Goal: Task Accomplishment & Management: Use online tool/utility

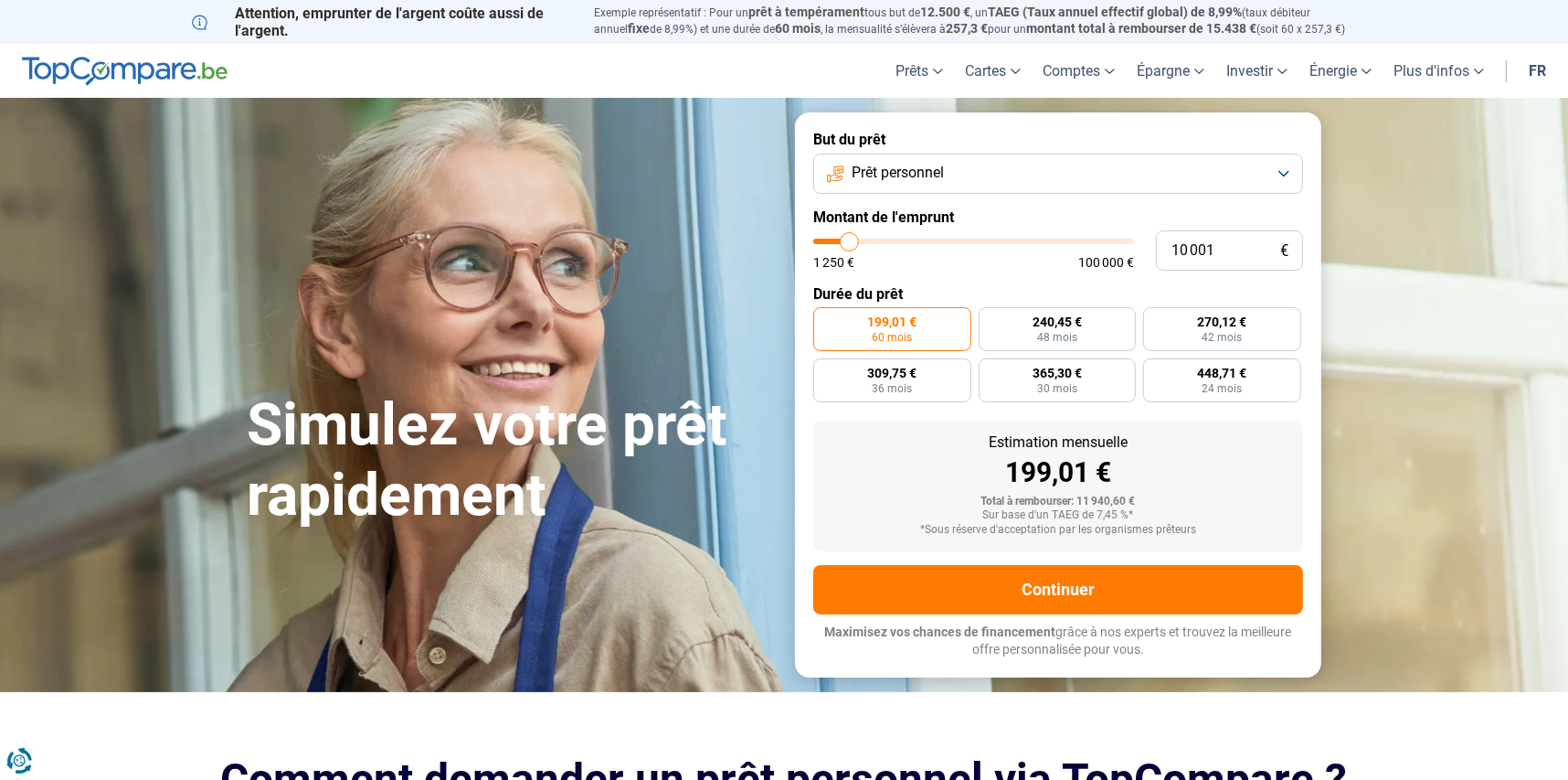
type input "10 750"
type input "10750"
type input "11 000"
type input "11000"
type input "11 250"
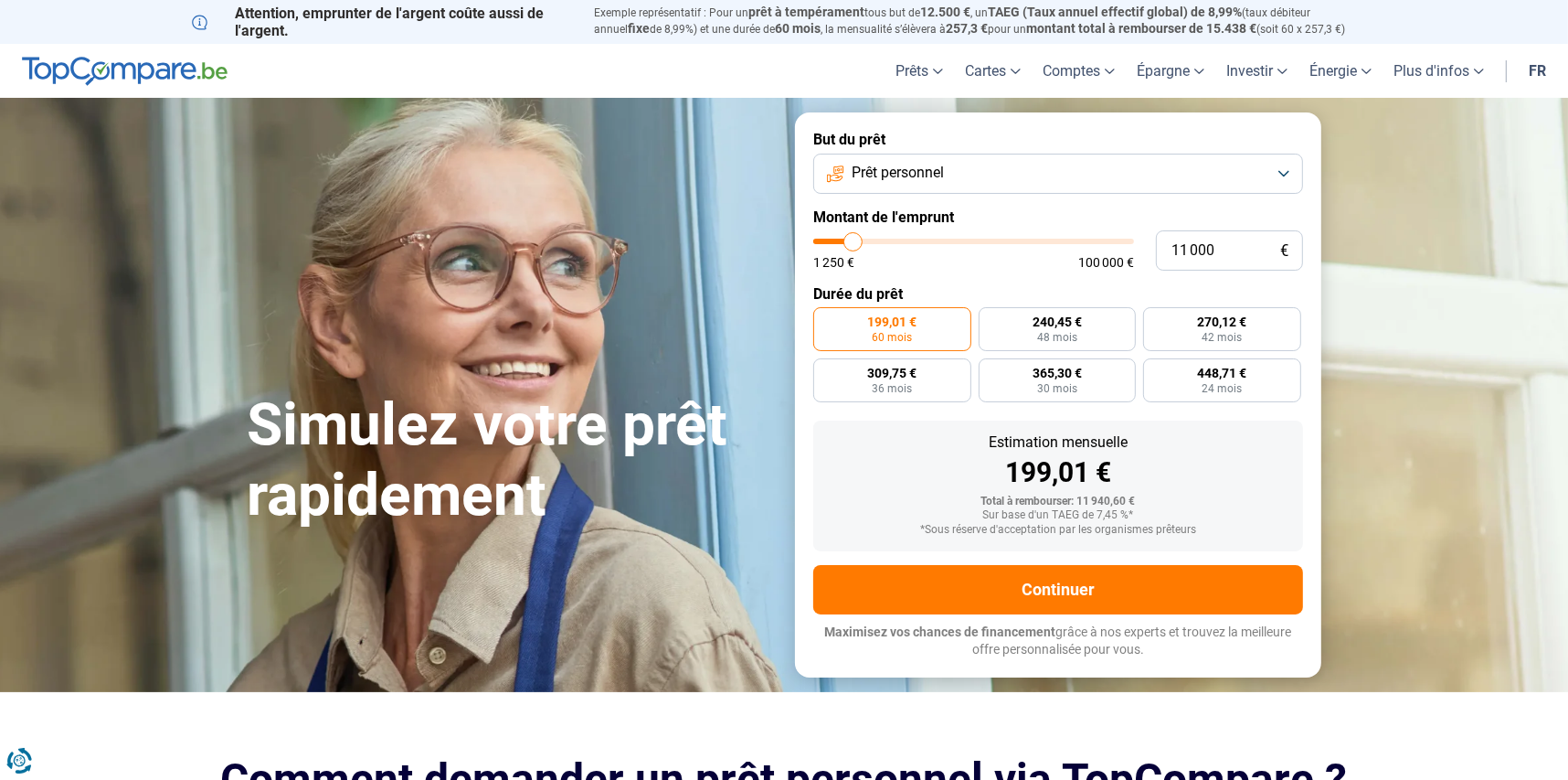
type input "11250"
type input "11 750"
type input "11750"
type input "12 000"
type input "12000"
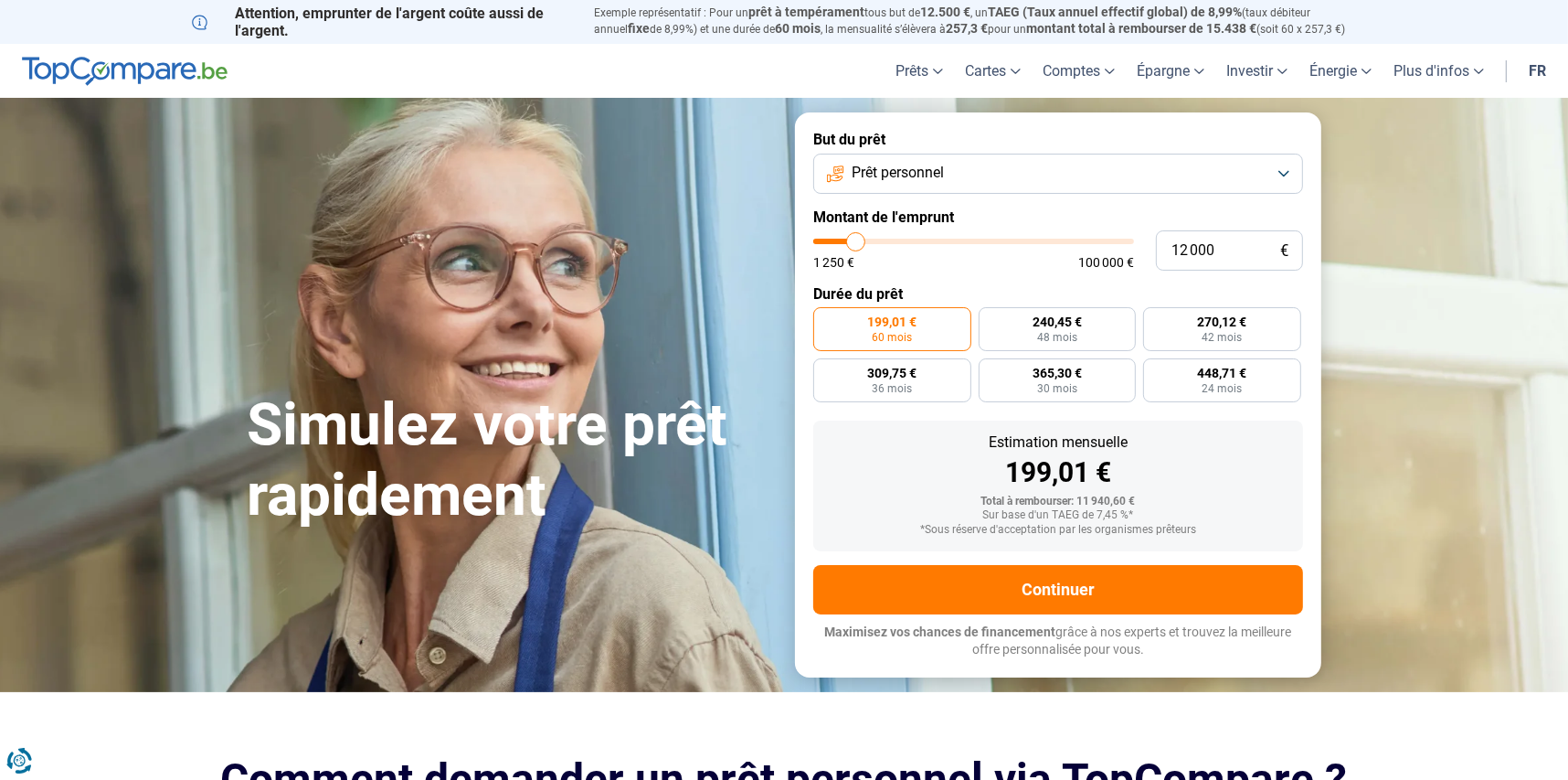
type input "13 000"
type input "13000"
type input "12 000"
type input "12000"
type input "7 750"
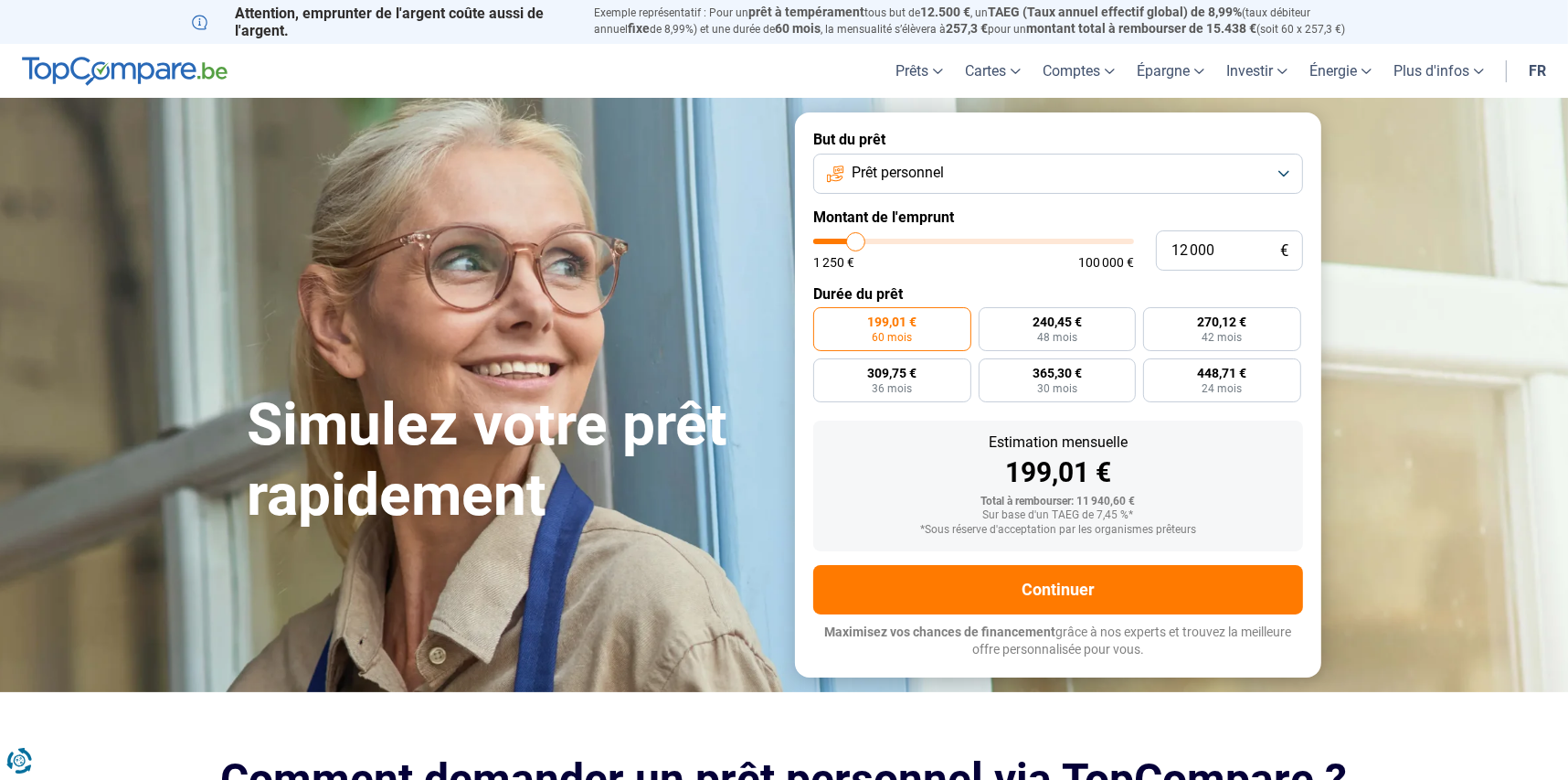
type input "7750"
type input "6 250"
type input "6250"
type input "5 000"
type input "5000"
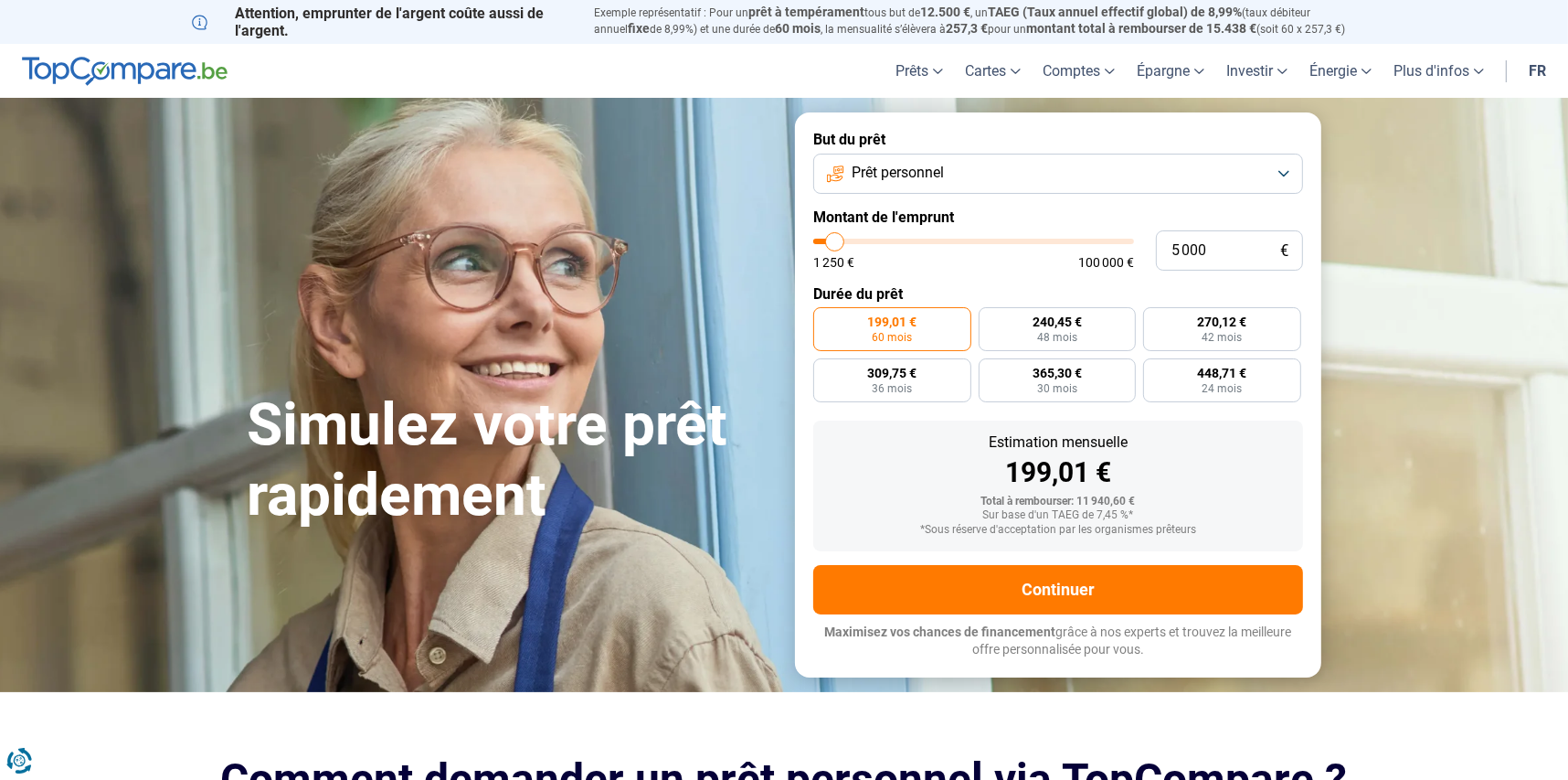
type input "4 250"
type input "4250"
type input "4 000"
type input "4000"
type input "3 750"
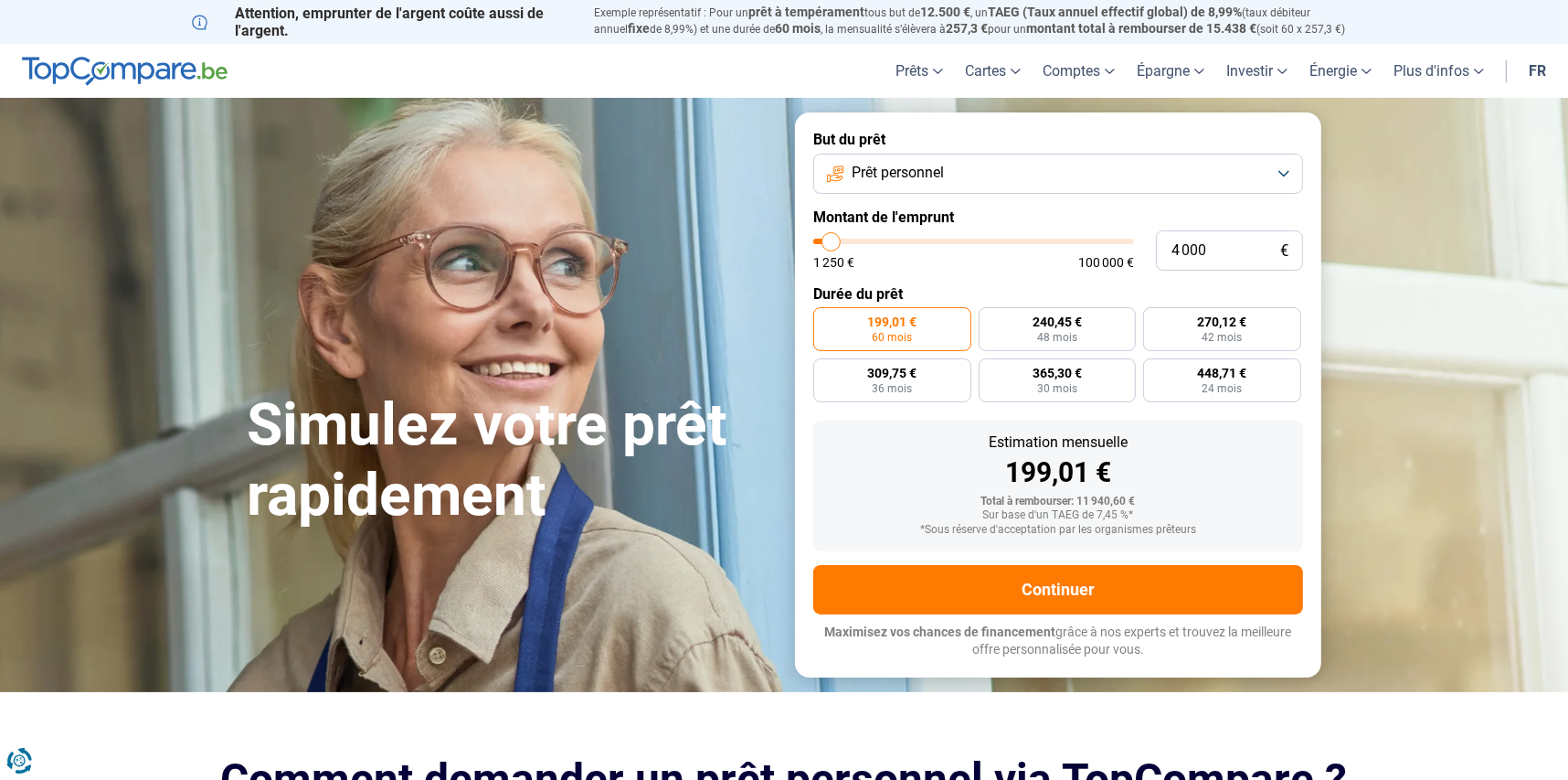
type input "3750"
type input "3 250"
type input "3250"
type input "3 000"
type input "3000"
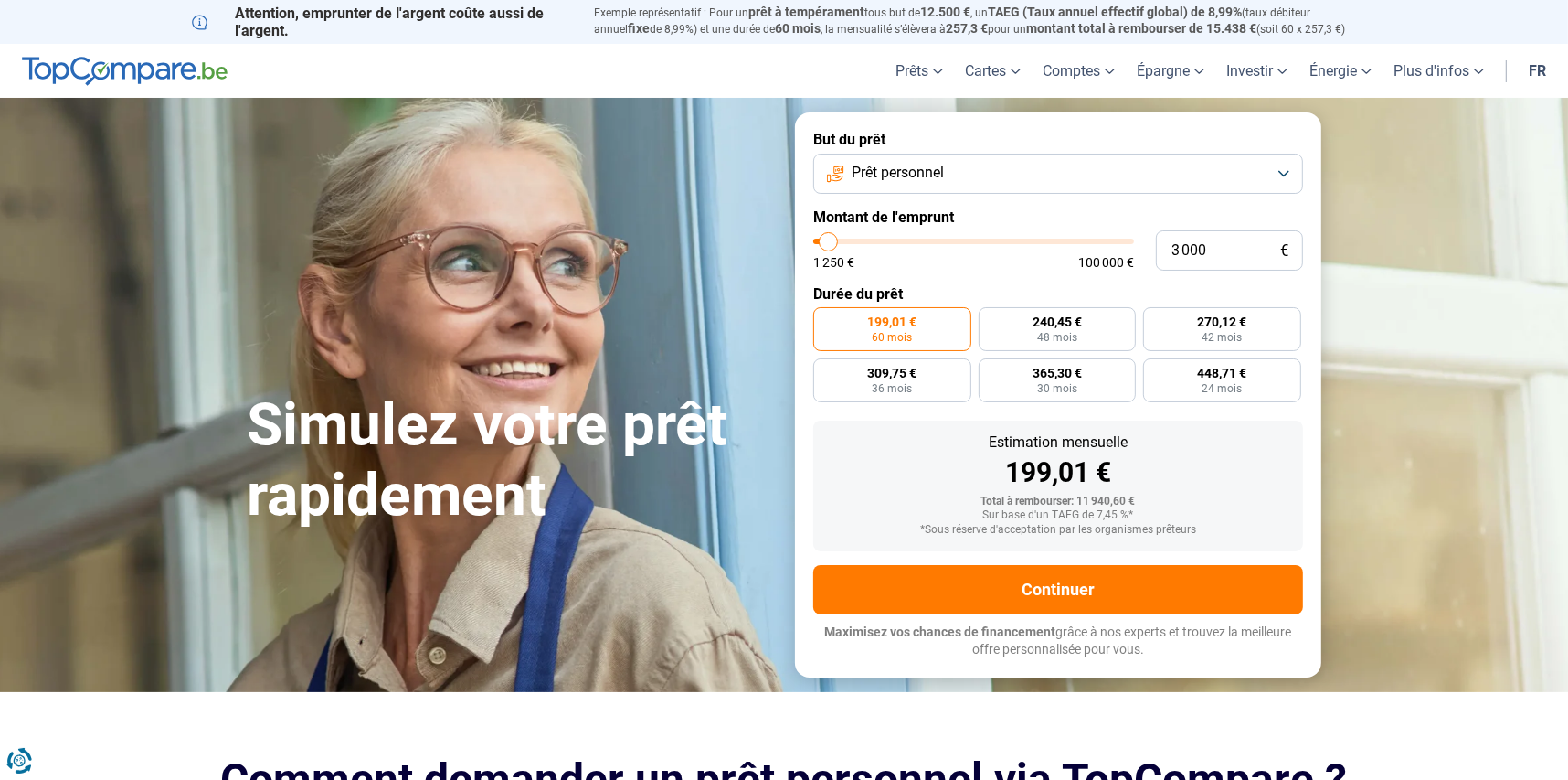
type input "2 500"
type input "2500"
type input "2 000"
type input "2000"
type input "1 500"
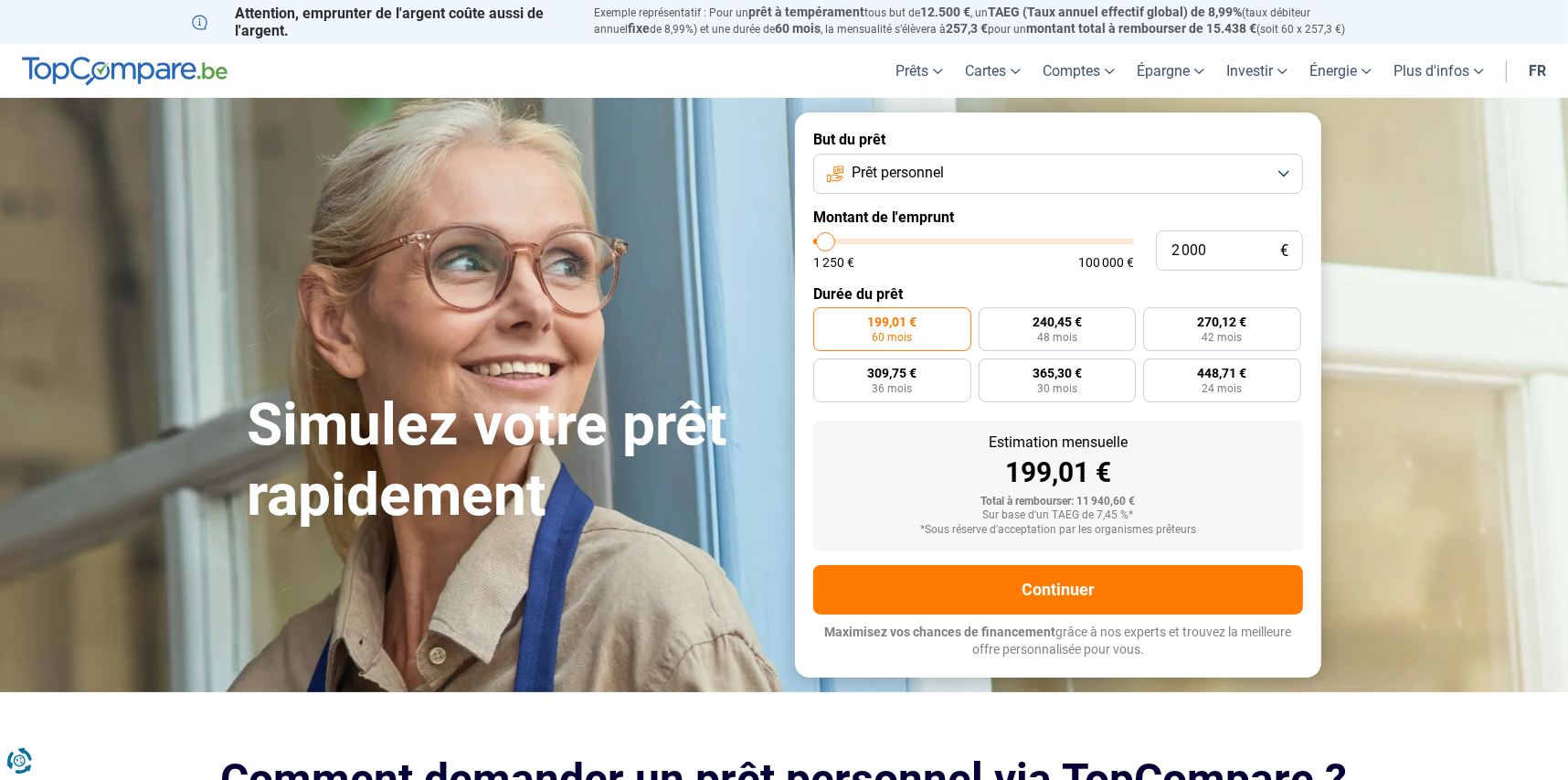
type input "1500"
type input "1 250"
type input "1250"
type input "1 500"
type input "1500"
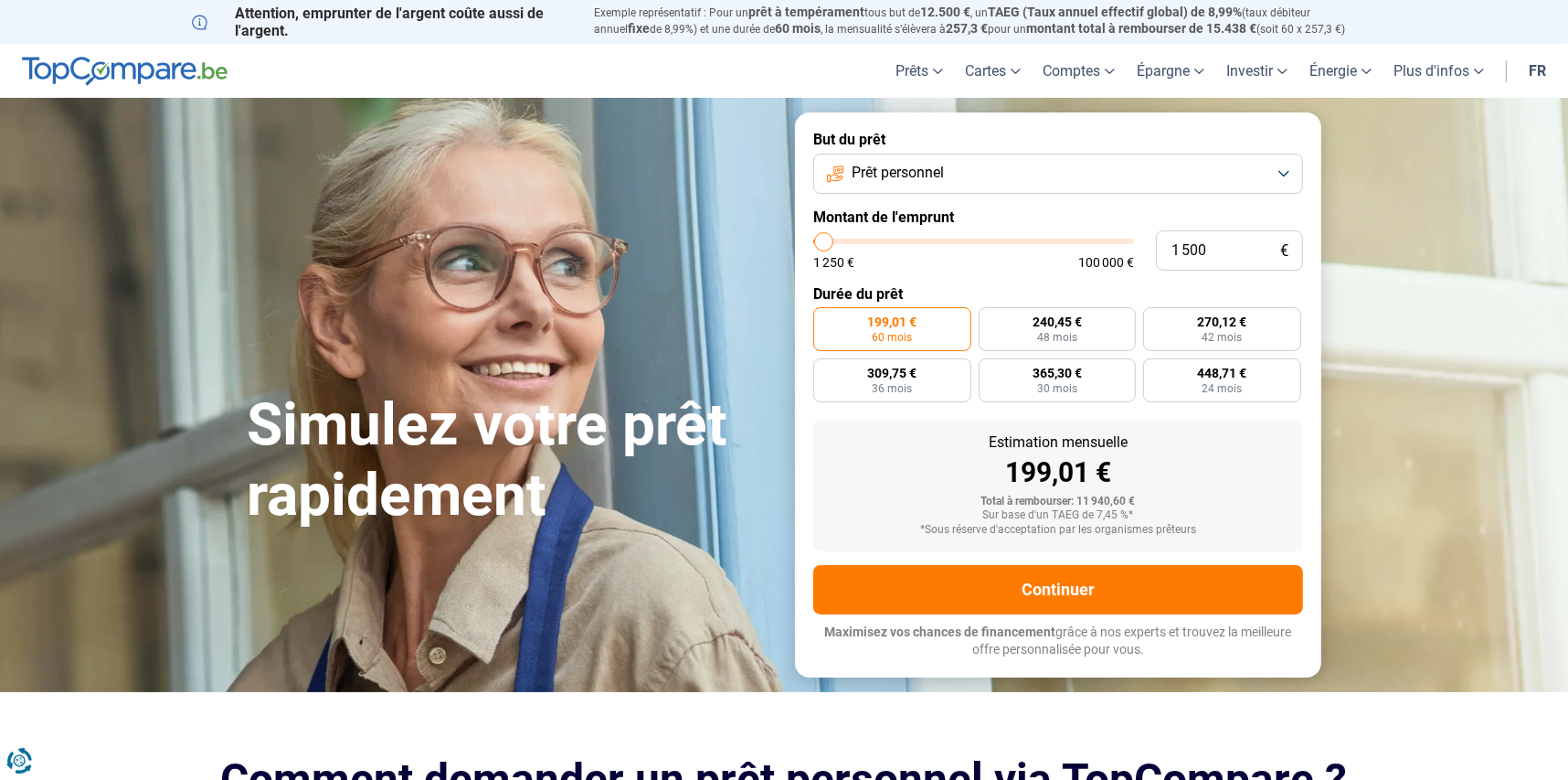
type input "1 750"
type input "1750"
type input "2 000"
type input "2000"
type input "3 500"
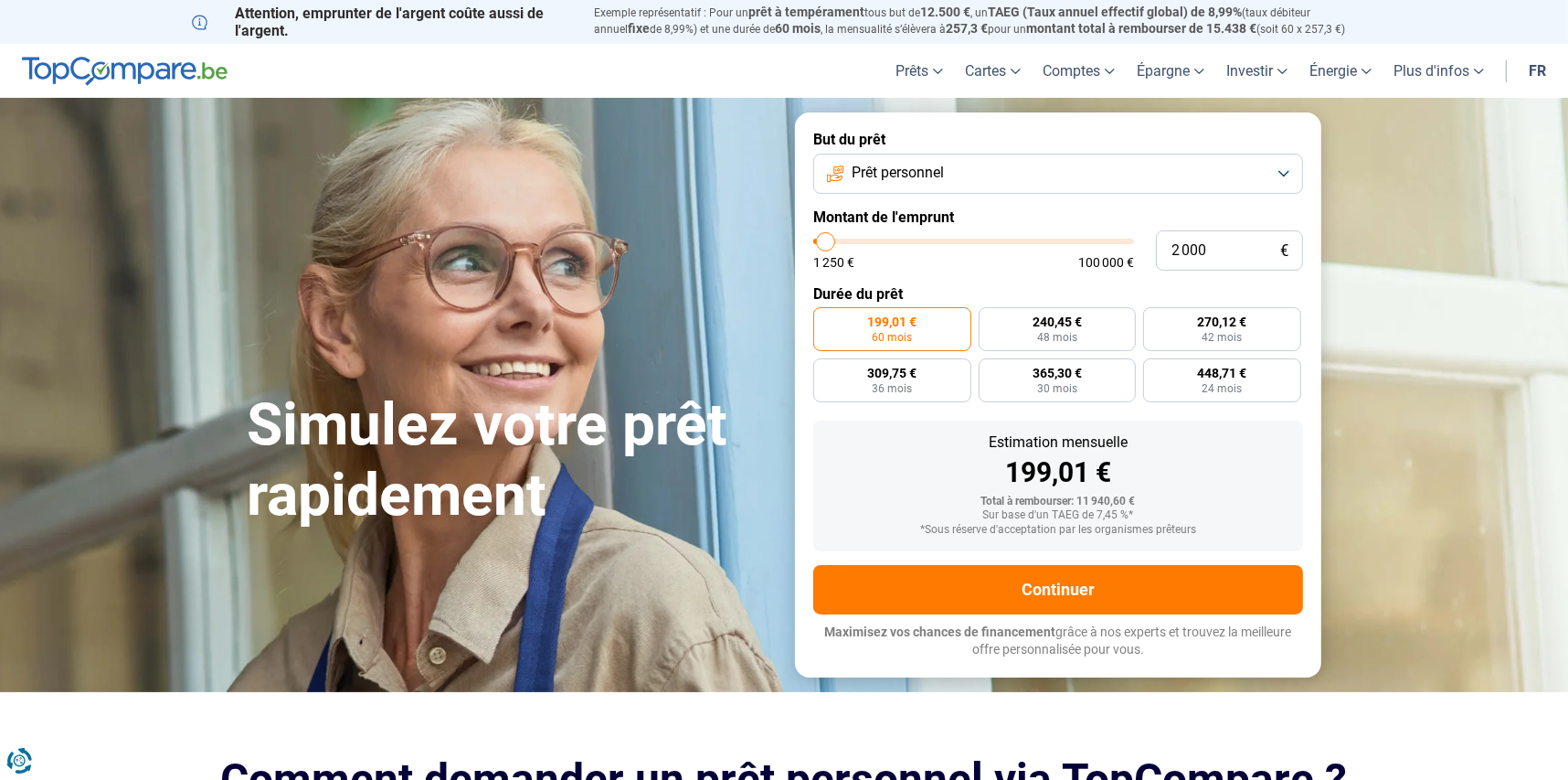
type input "3500"
type input "3 750"
drag, startPoint x: 849, startPoint y: 241, endPoint x: 830, endPoint y: 236, distance: 19.6
type input "3750"
click at [830, 238] on input "range" at bounding box center [973, 241] width 321 height 6
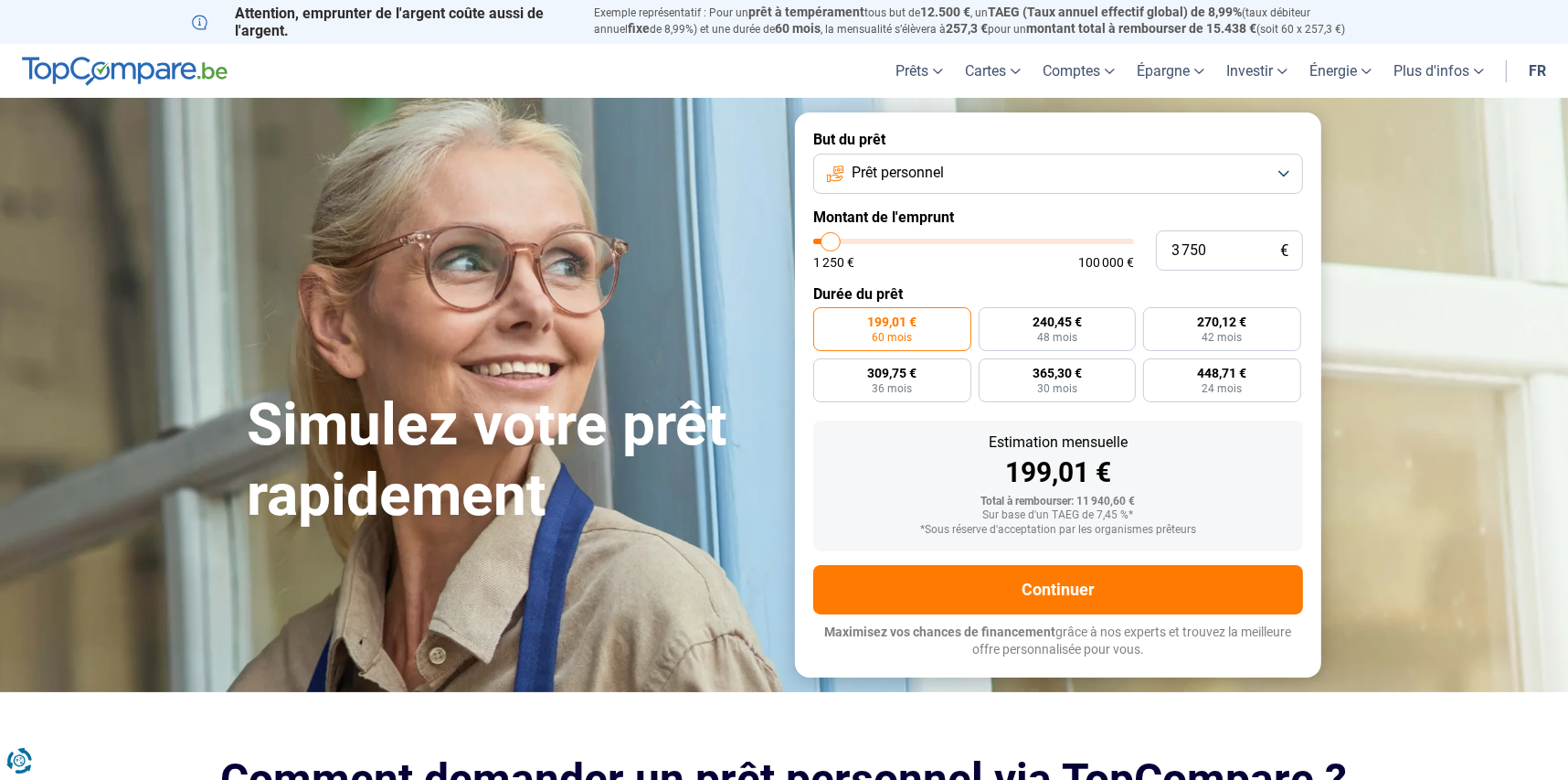
radio input "true"
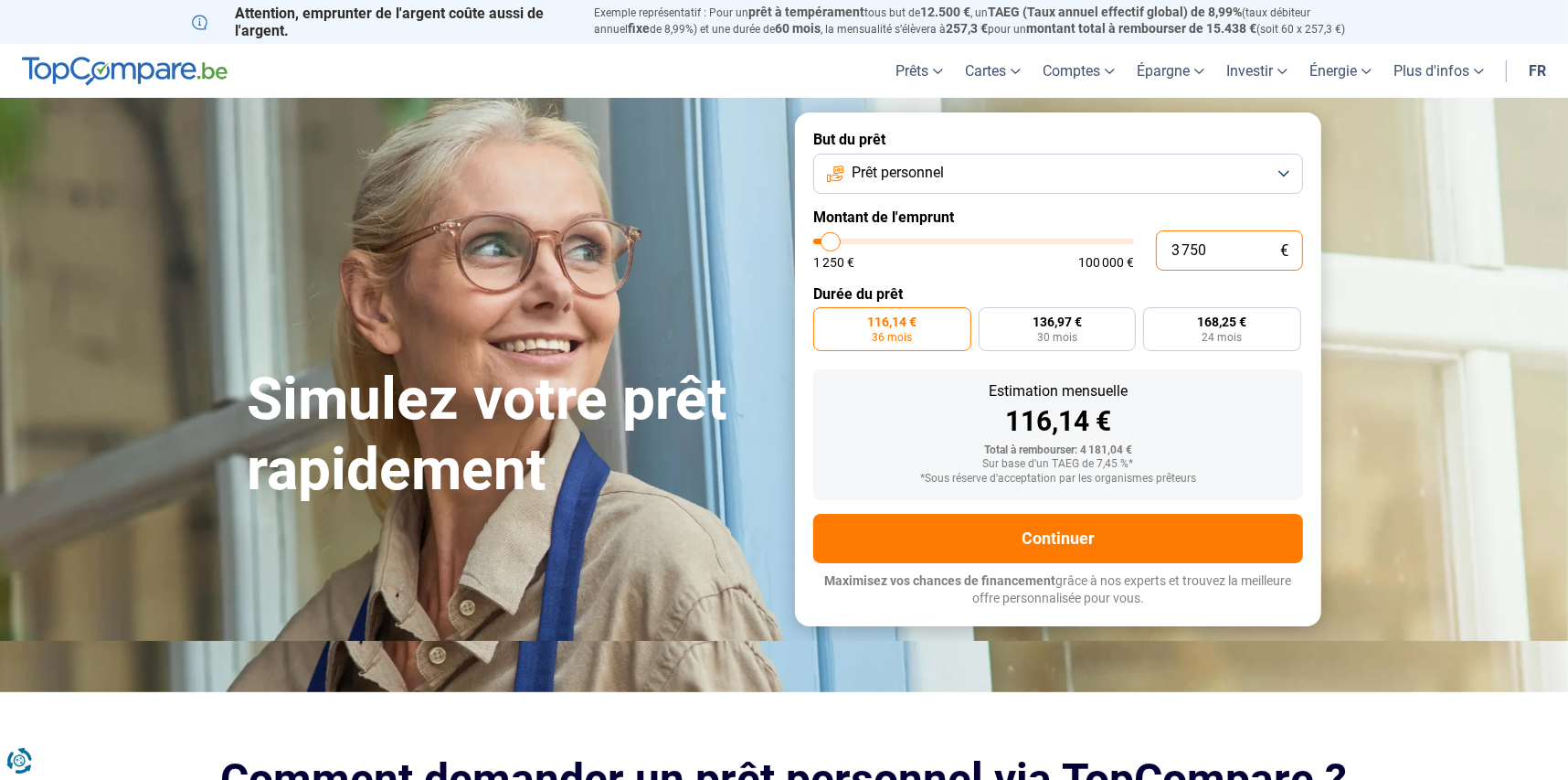
drag, startPoint x: 1221, startPoint y: 253, endPoint x: 1169, endPoint y: 237, distance: 54.4
click at [1169, 237] on input "3 750" at bounding box center [1229, 250] width 147 height 41
type input "2"
type input "1250"
type input "25"
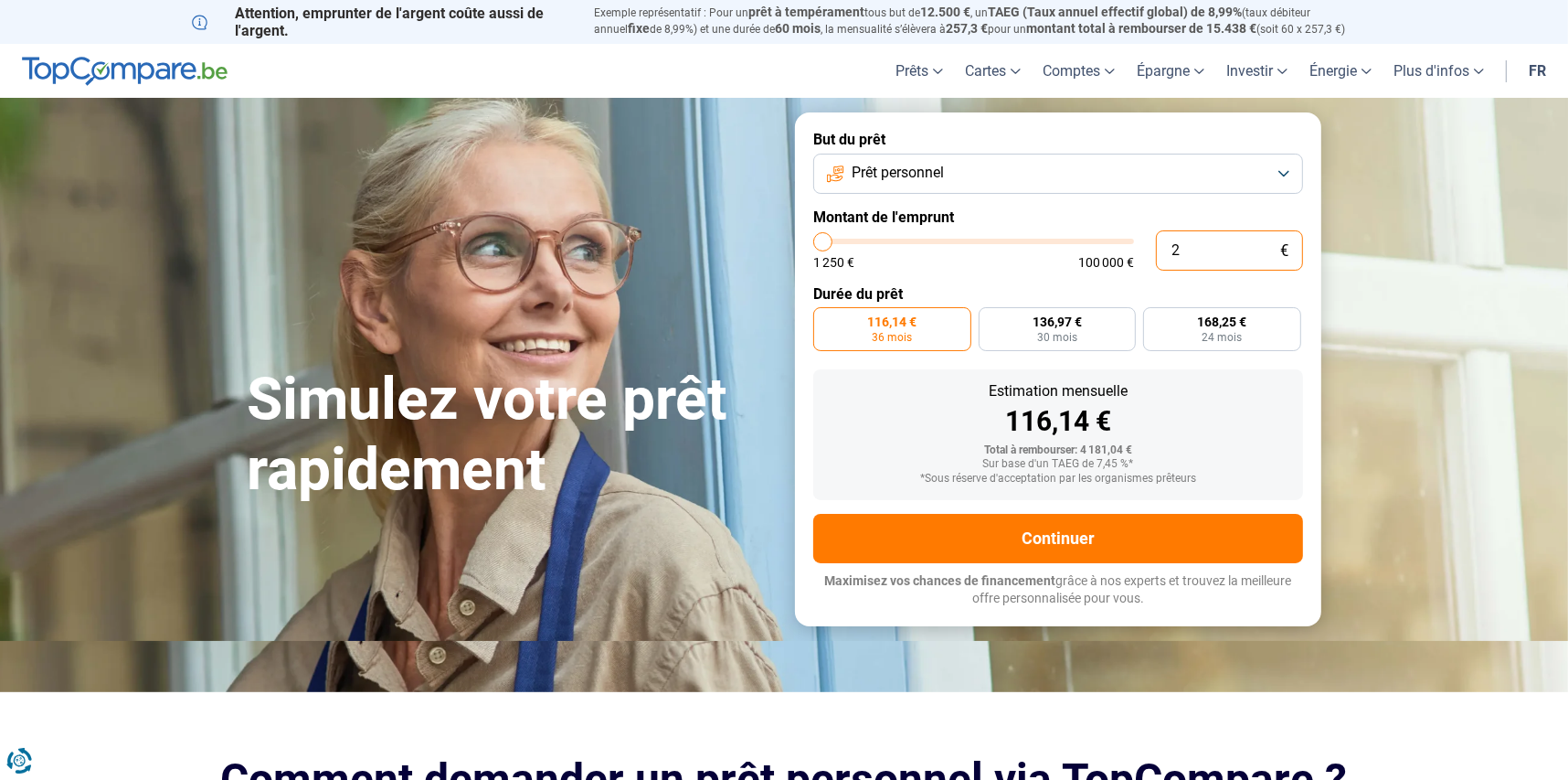
type input "1250"
type input "250"
type input "1250"
type input "2 500"
type input "2500"
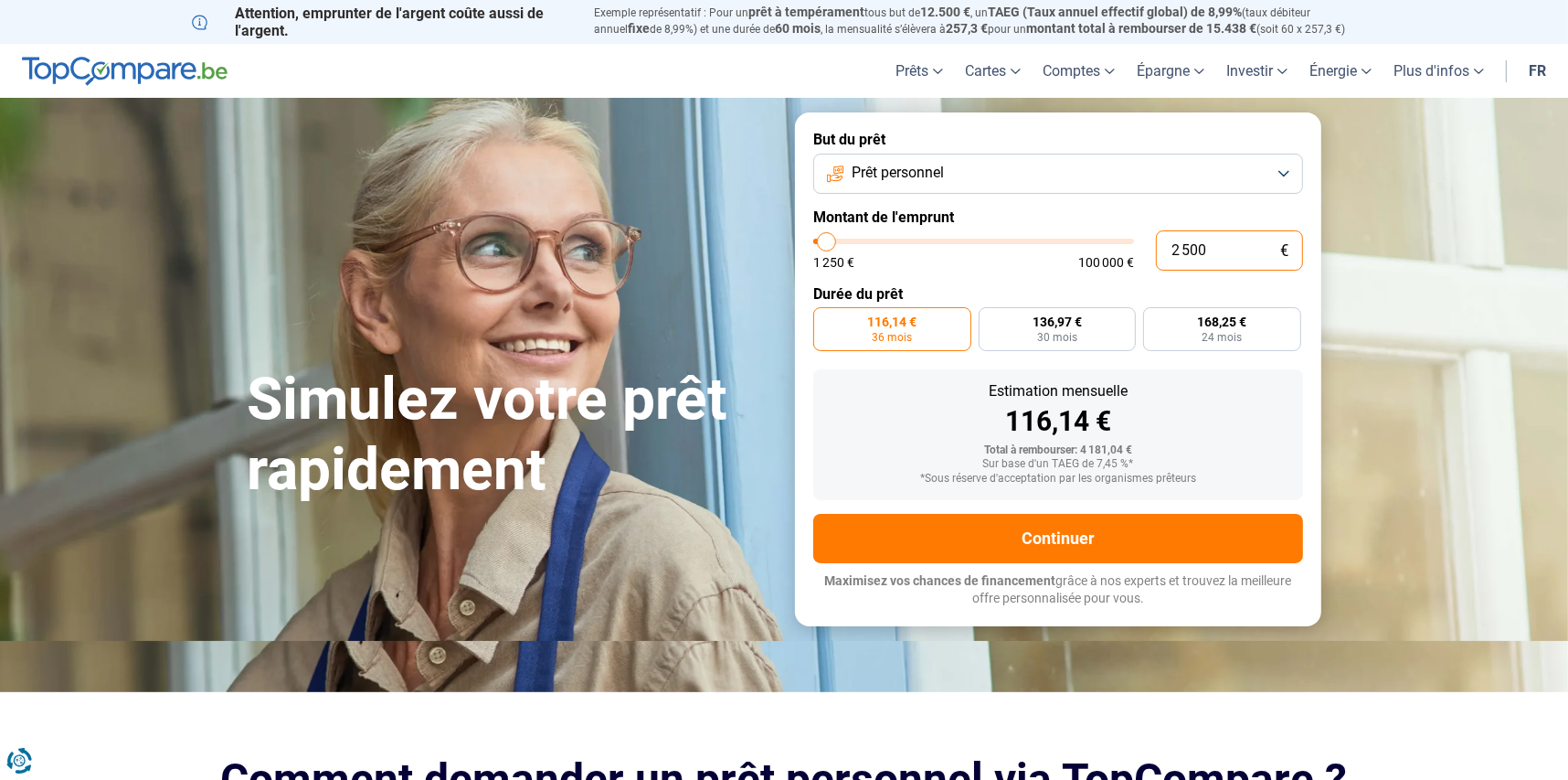
radio input "true"
type input "2 500"
click at [1031, 340] on label "112,17 € 24 mois" at bounding box center [1055, 329] width 484 height 43
click at [825, 319] on input "112,17 € 24 mois" at bounding box center [819, 313] width 12 height 12
click at [1281, 174] on button "Prêt personnel" at bounding box center [1058, 173] width 490 height 41
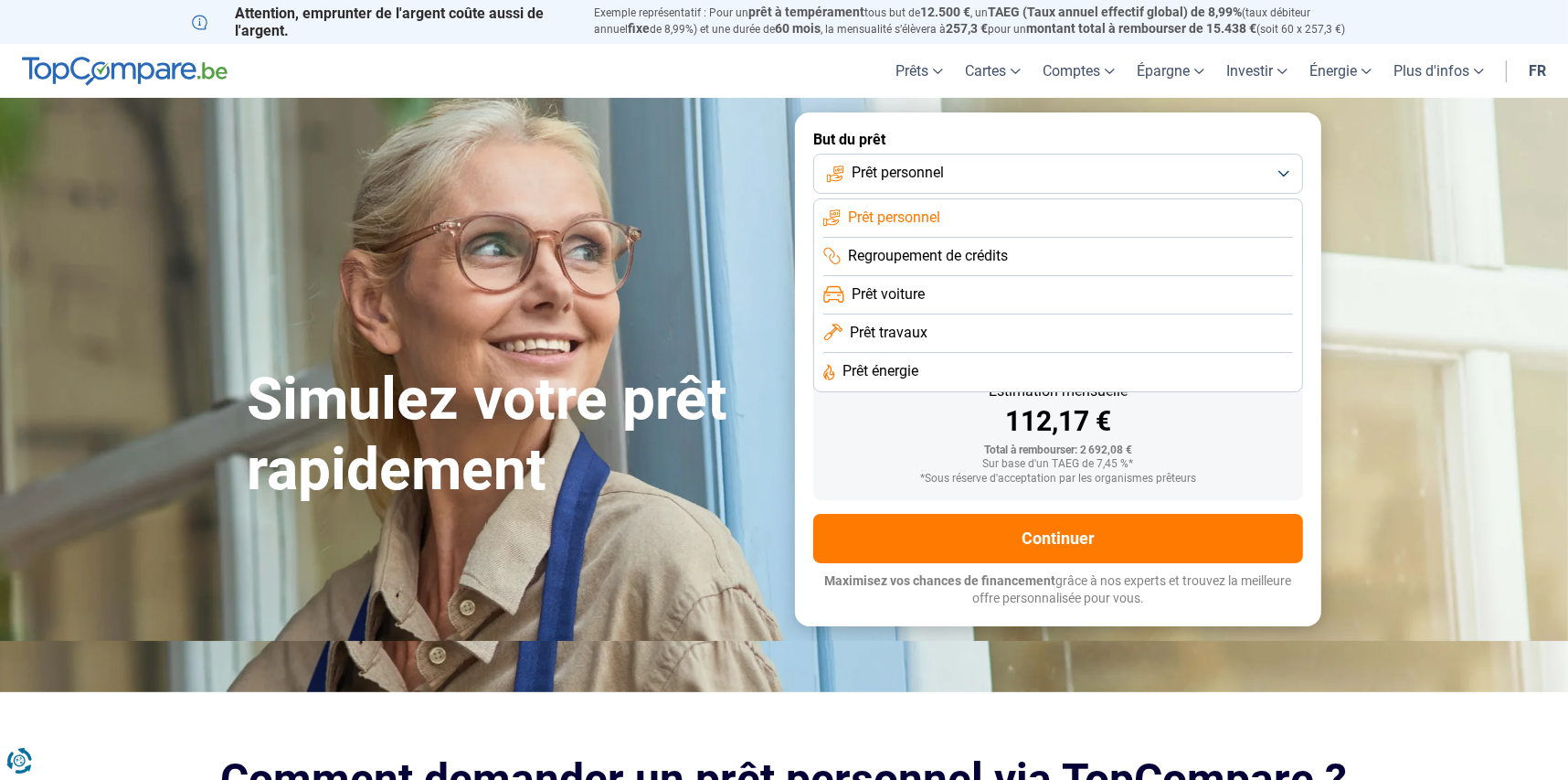
click at [1281, 174] on button "Prêt personnel" at bounding box center [1058, 173] width 490 height 41
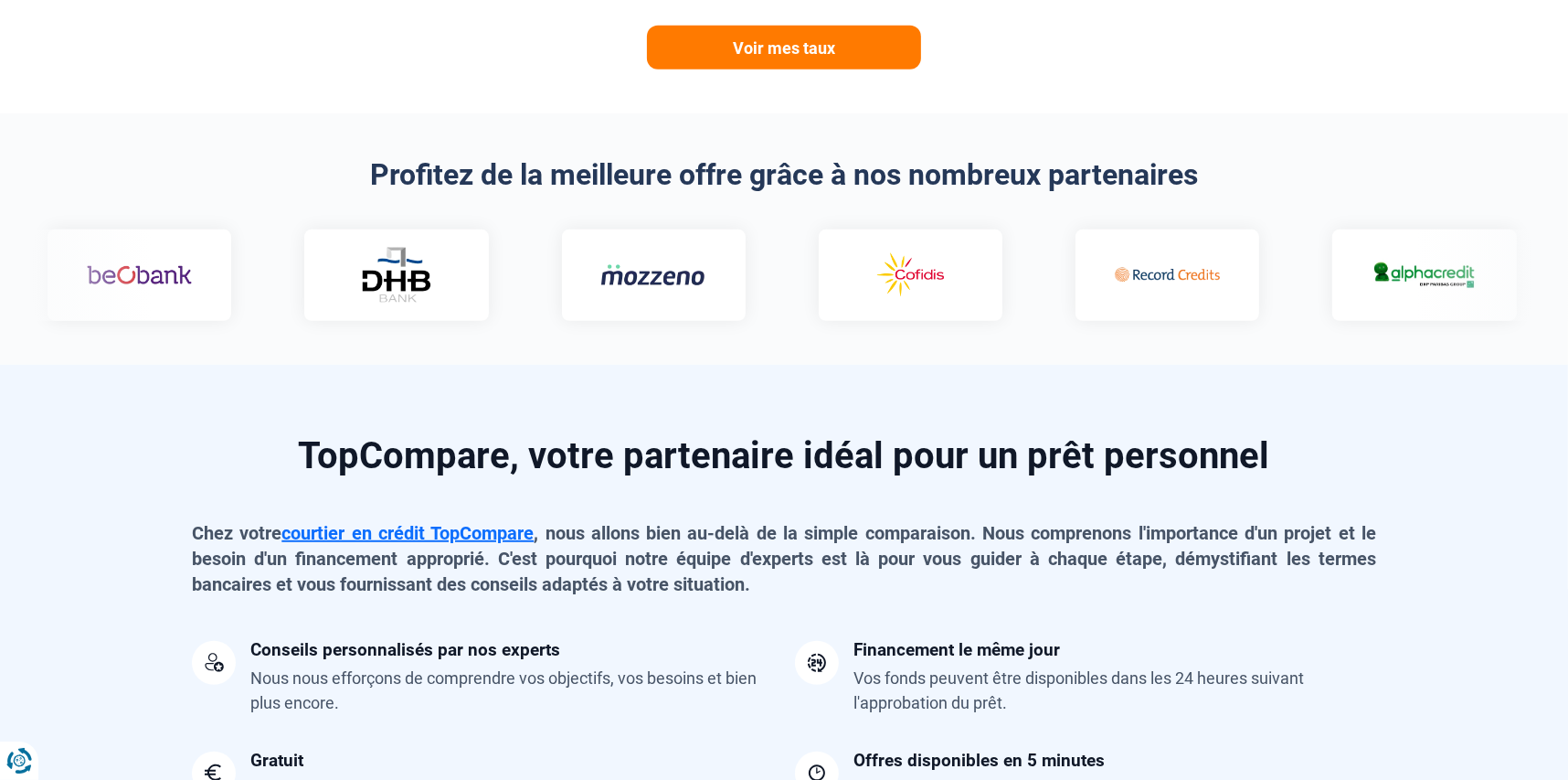
scroll to position [1005, 0]
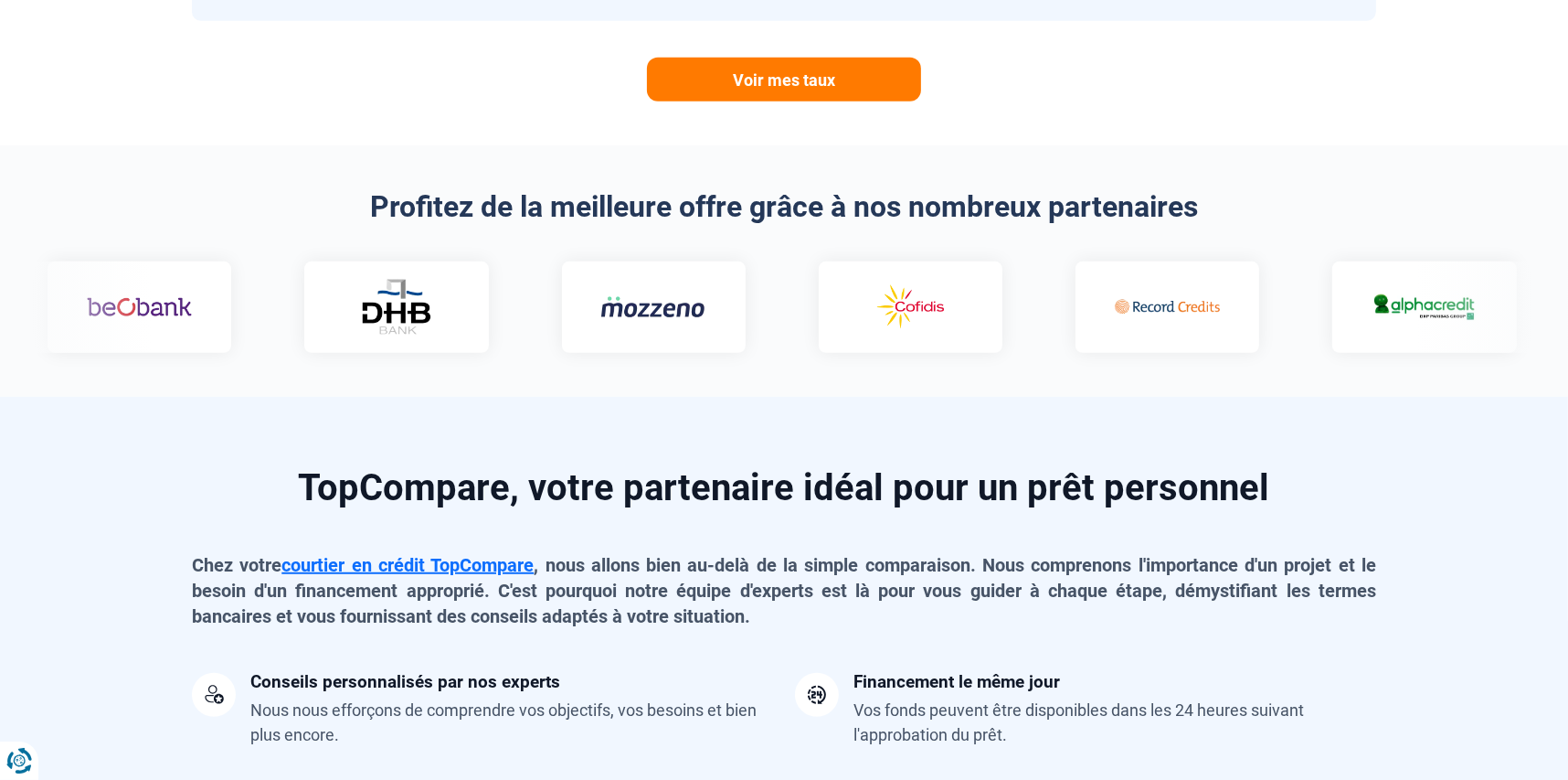
click at [1462, 315] on div at bounding box center [784, 306] width 1545 height 91
click at [1442, 307] on div at bounding box center [784, 306] width 1545 height 91
